Goal: Task Accomplishment & Management: Use online tool/utility

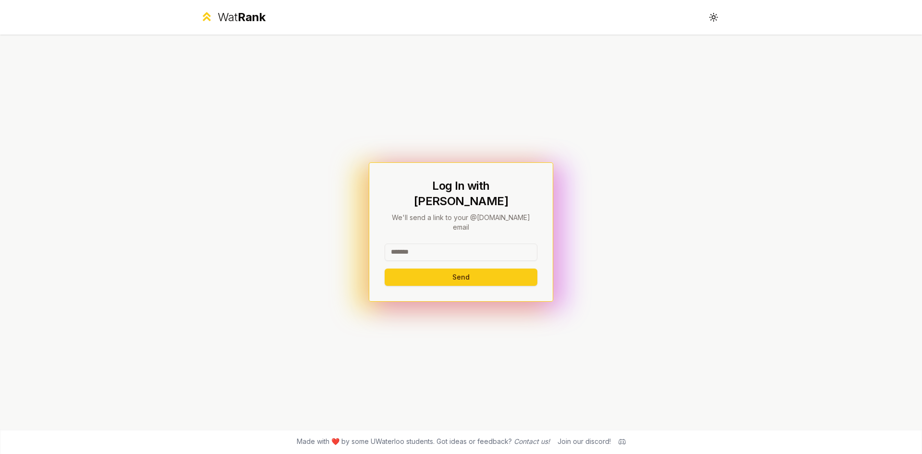
click at [453, 243] on input at bounding box center [461, 251] width 153 height 17
type input "*******"
click at [385, 268] on button "Send" at bounding box center [461, 276] width 153 height 17
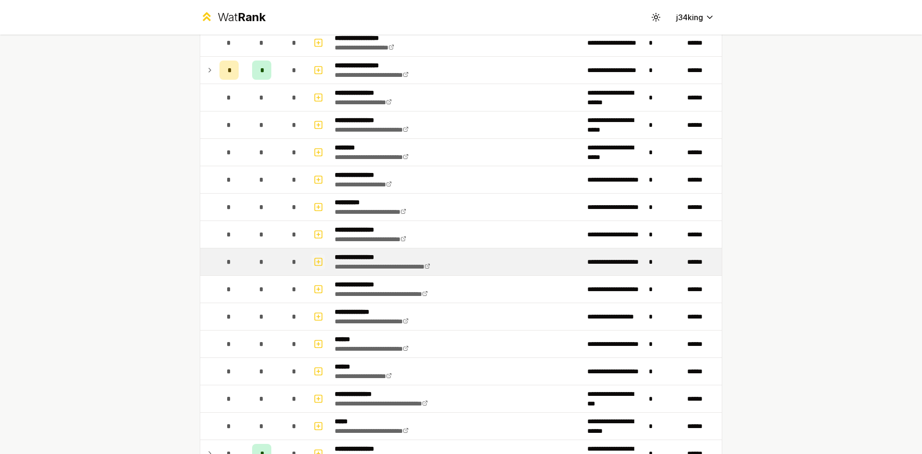
scroll to position [384, 0]
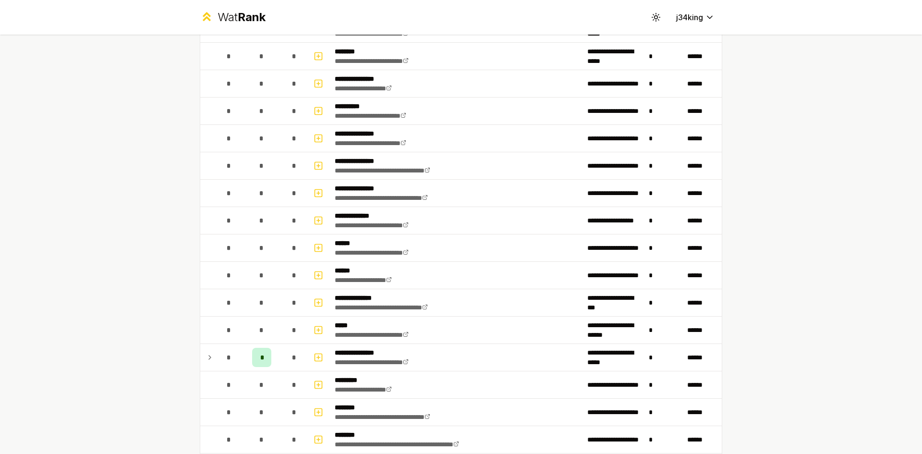
drag, startPoint x: 319, startPoint y: 208, endPoint x: 91, endPoint y: 231, distance: 229.2
click at [91, 231] on div "**********" at bounding box center [461, 227] width 922 height 454
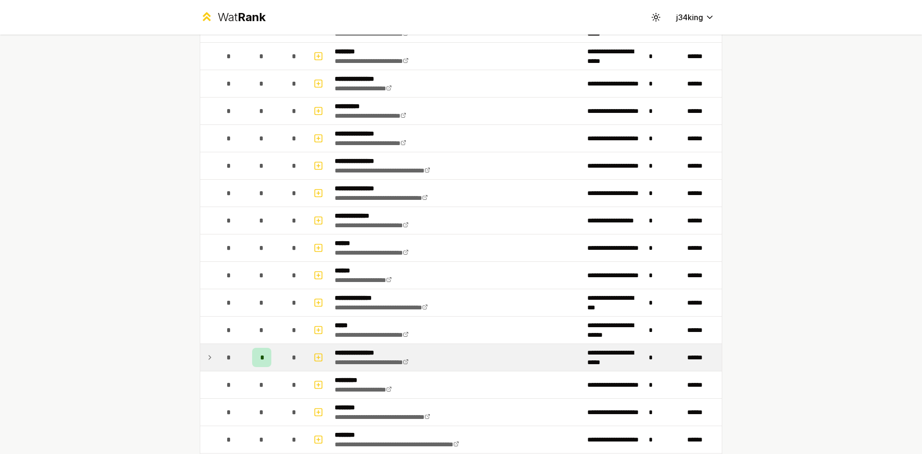
click at [207, 361] on icon at bounding box center [210, 358] width 8 height 12
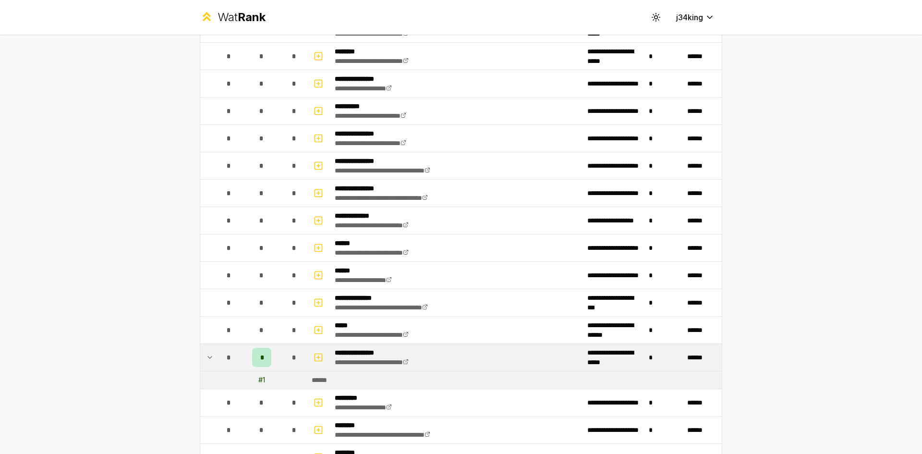
click at [206, 361] on icon at bounding box center [210, 358] width 8 height 12
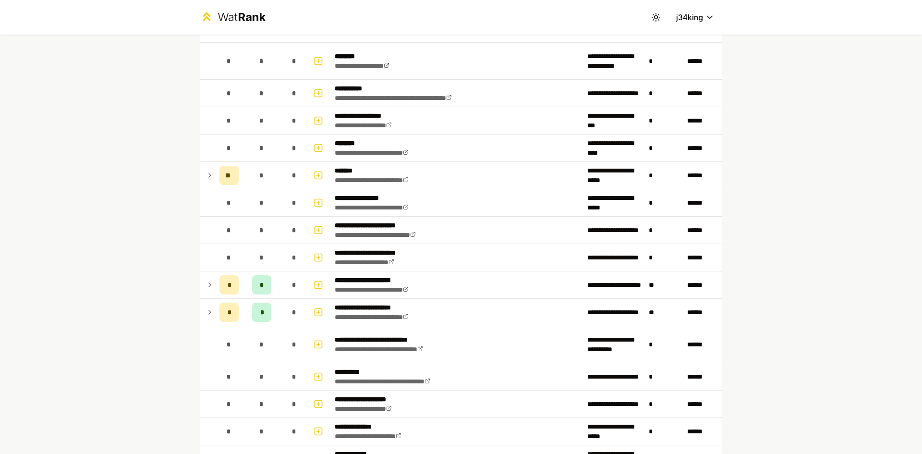
scroll to position [1008, 0]
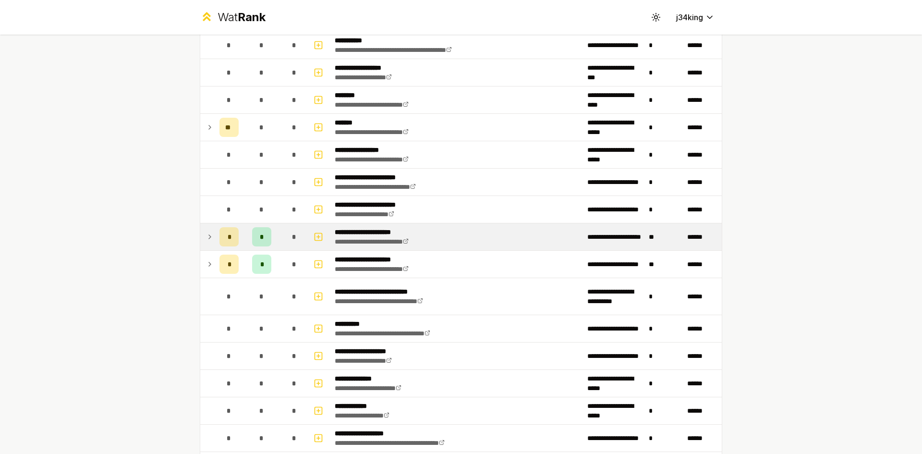
click at [209, 236] on icon at bounding box center [210, 237] width 8 height 12
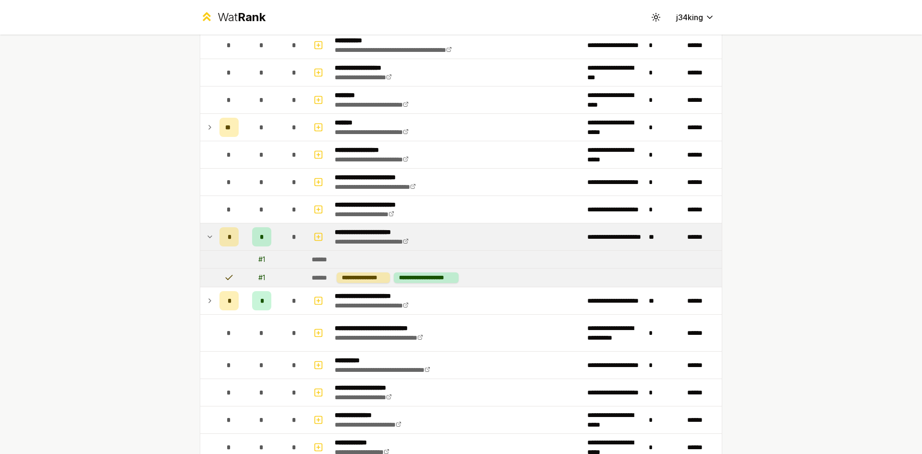
click at [208, 237] on icon at bounding box center [210, 237] width 4 height 2
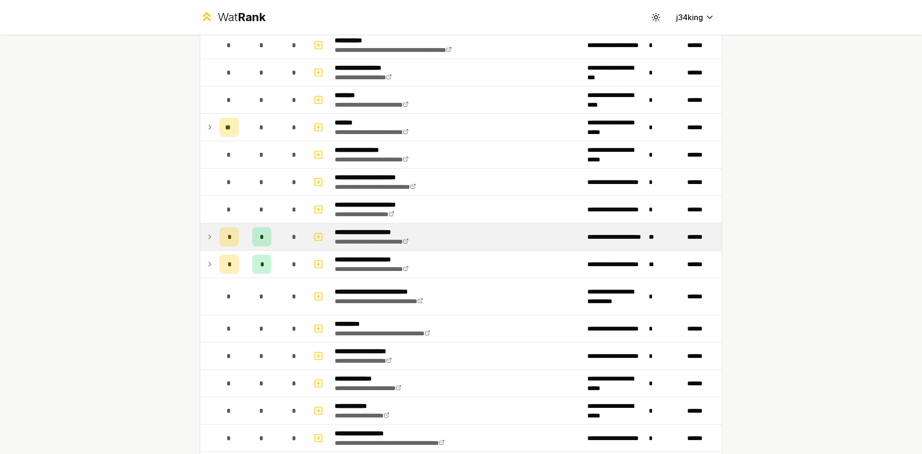
scroll to position [1148, 0]
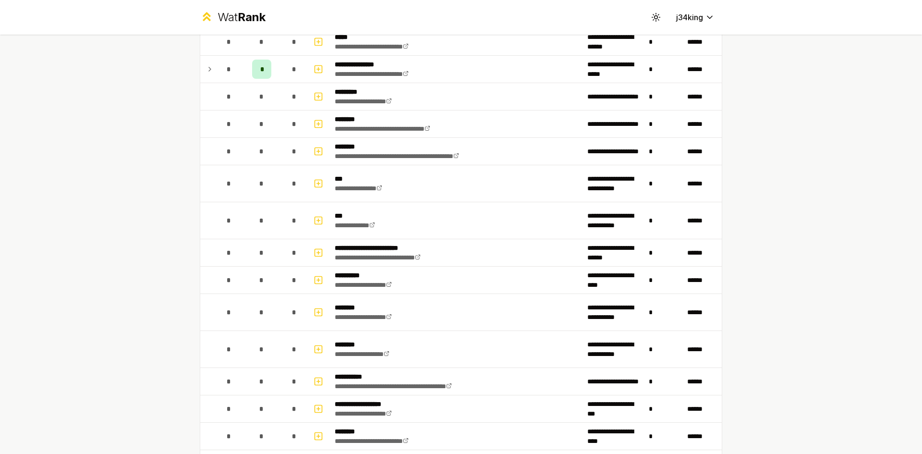
scroll to position [576, 0]
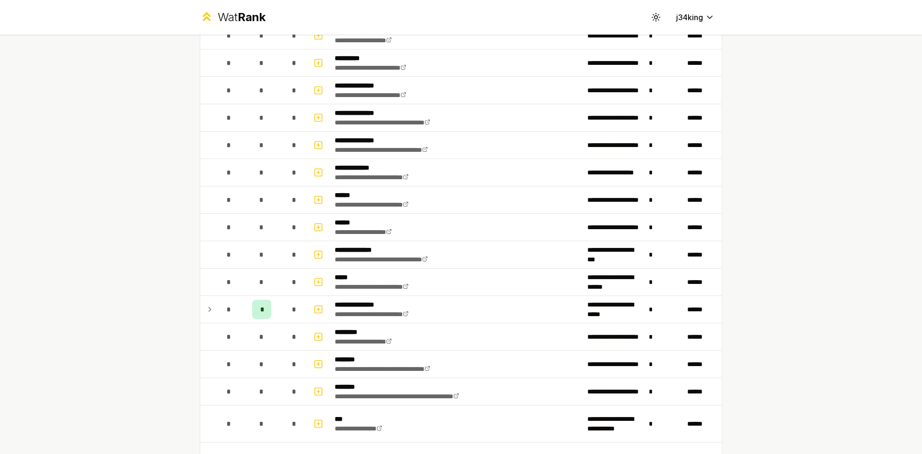
scroll to position [480, 0]
